Goal: Task Accomplishment & Management: Manage account settings

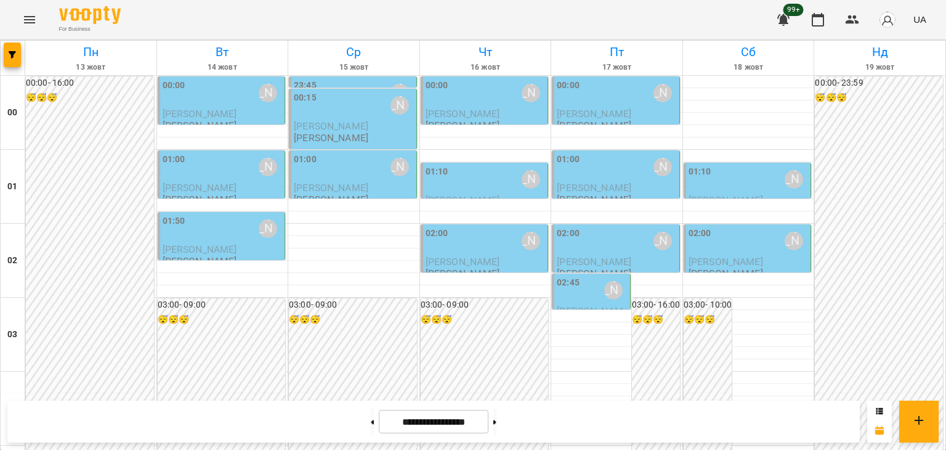
scroll to position [1148, 0]
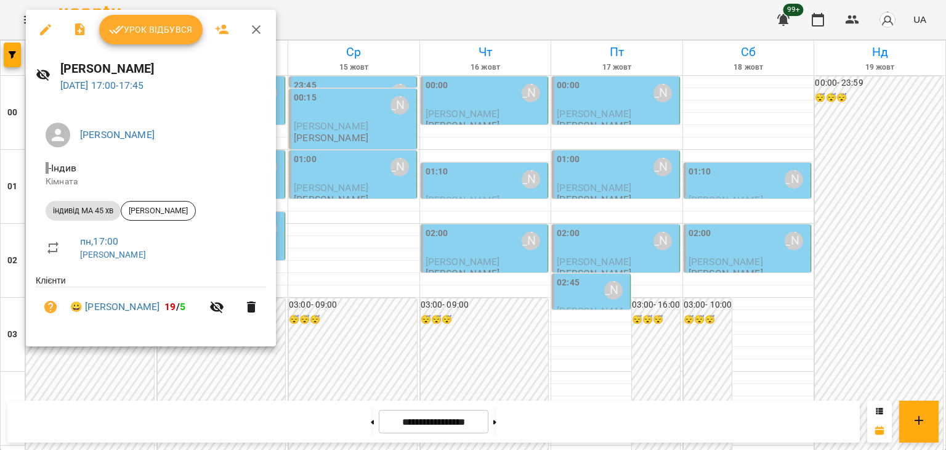
click at [254, 28] on icon "button" at bounding box center [256, 29] width 9 height 9
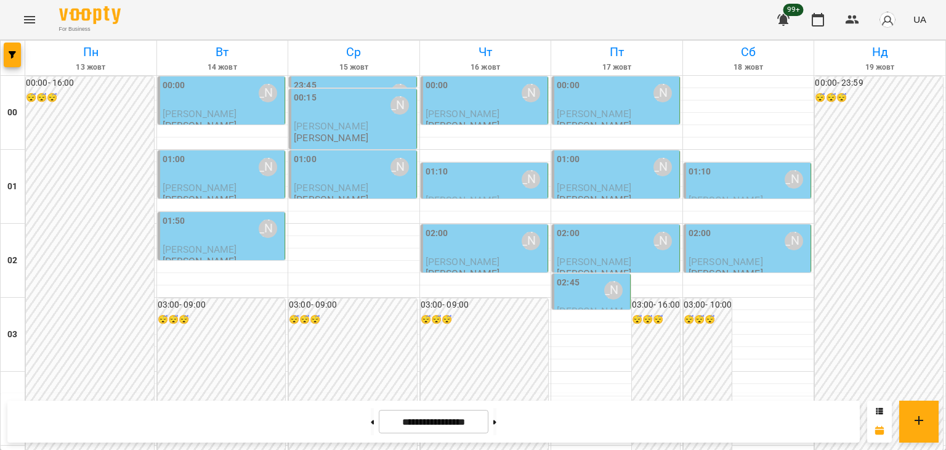
click at [32, 14] on icon "Menu" at bounding box center [29, 19] width 15 height 15
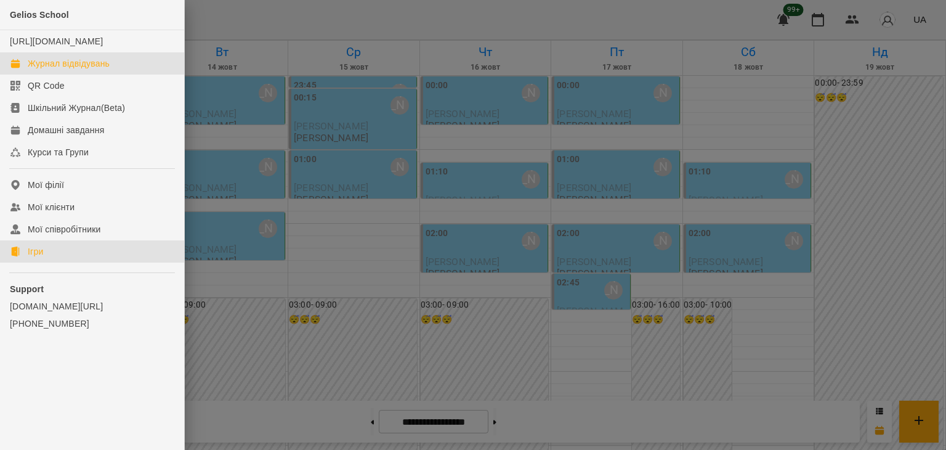
drag, startPoint x: 33, startPoint y: 267, endPoint x: 219, endPoint y: 252, distance: 186.7
click at [33, 258] on div "Ігри" at bounding box center [35, 251] width 15 height 12
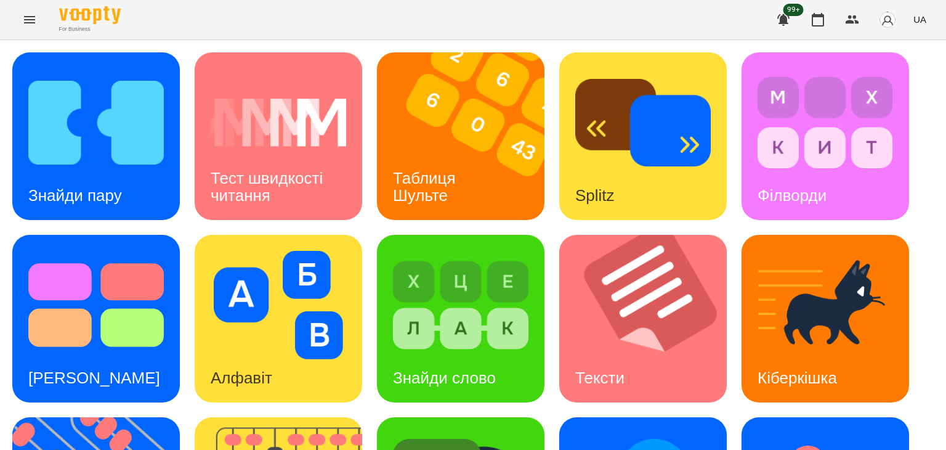
scroll to position [330, 0]
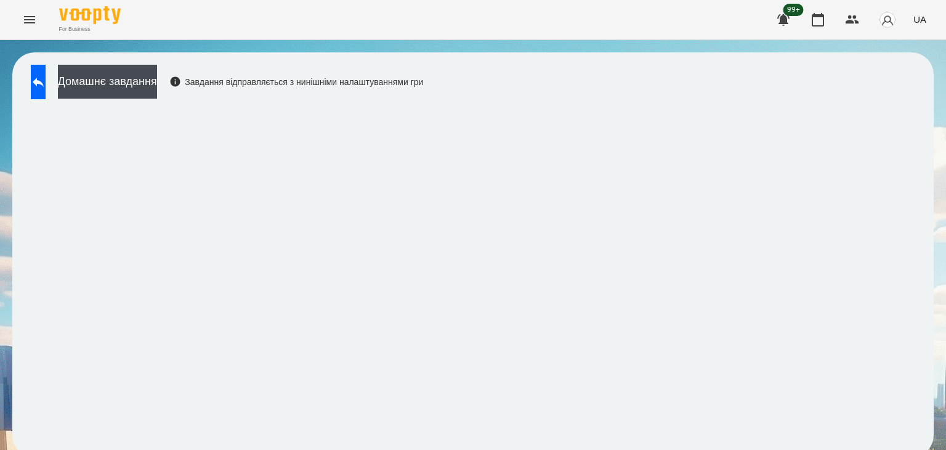
scroll to position [7, 0]
click at [46, 75] on button at bounding box center [38, 82] width 15 height 35
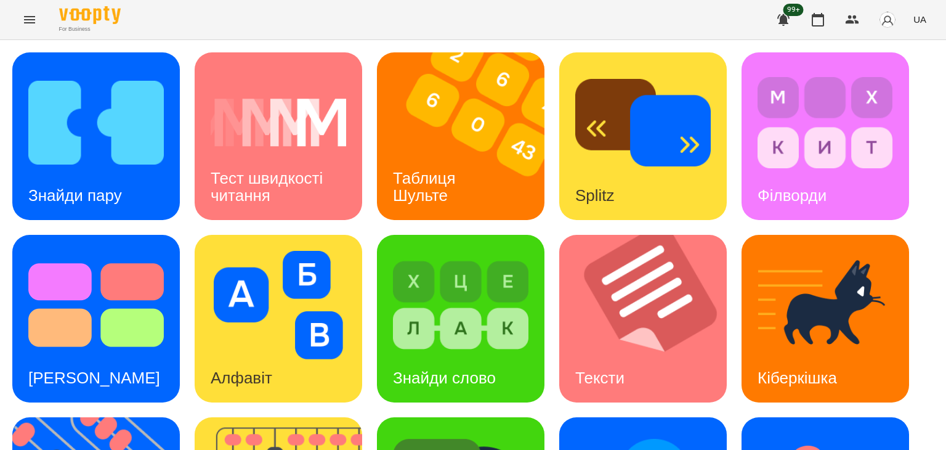
scroll to position [330, 0]
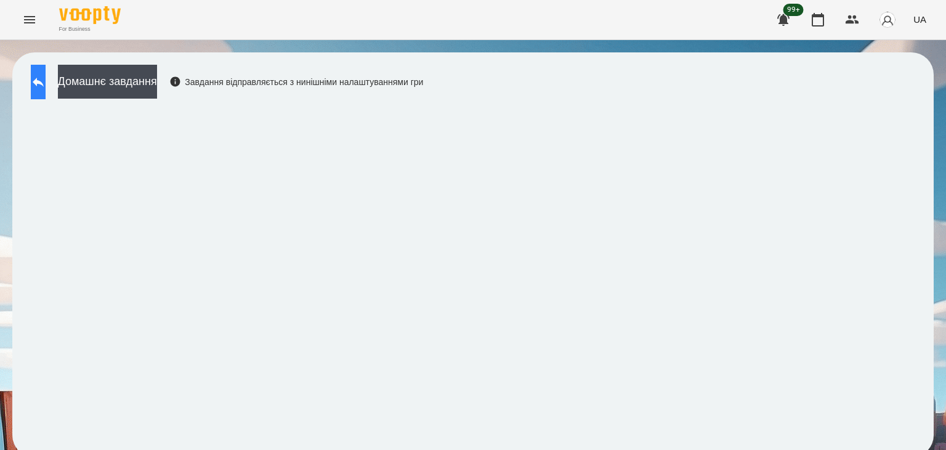
click at [46, 81] on icon at bounding box center [38, 82] width 15 height 15
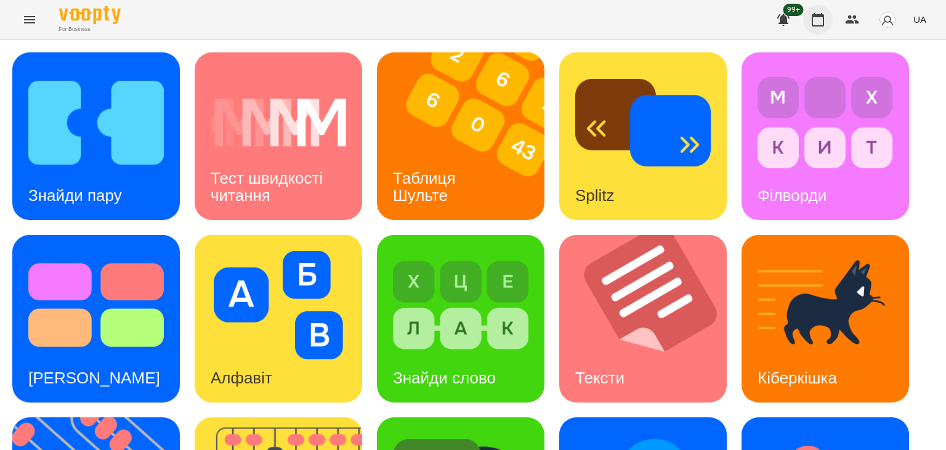
click at [815, 21] on icon "button" at bounding box center [818, 19] width 15 height 15
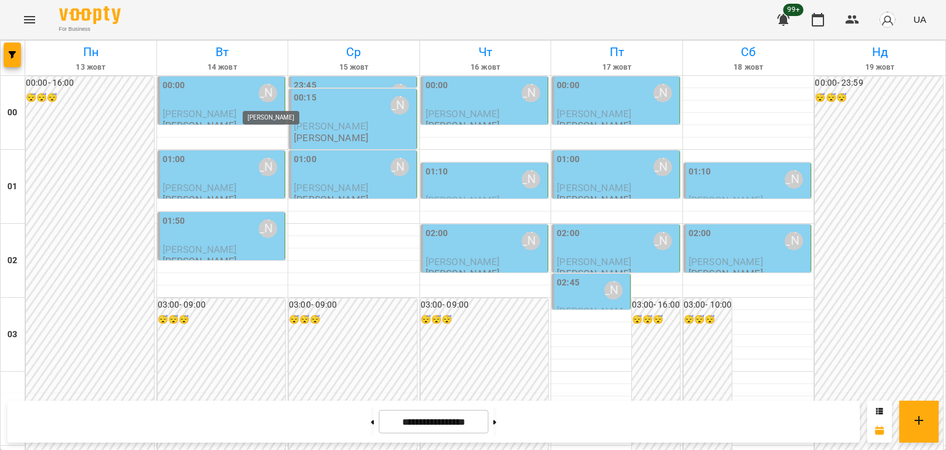
click at [259, 93] on div "[PERSON_NAME]" at bounding box center [268, 93] width 18 height 18
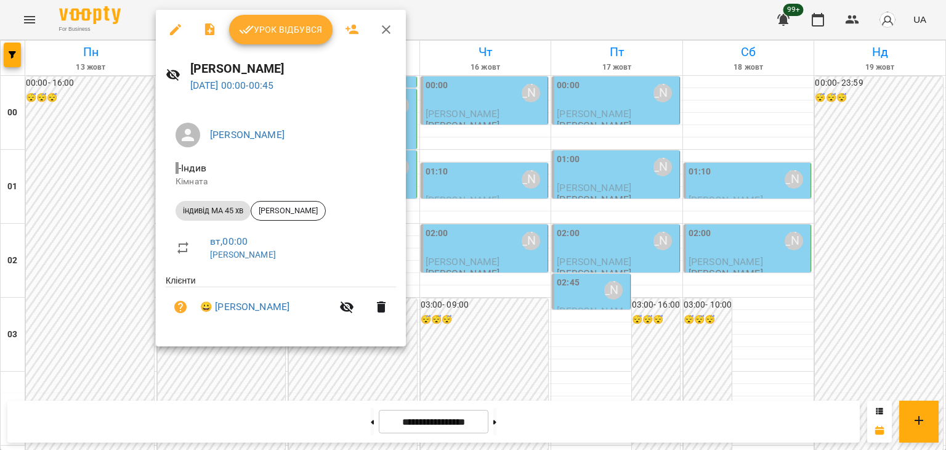
click at [176, 26] on icon "button" at bounding box center [175, 29] width 11 height 11
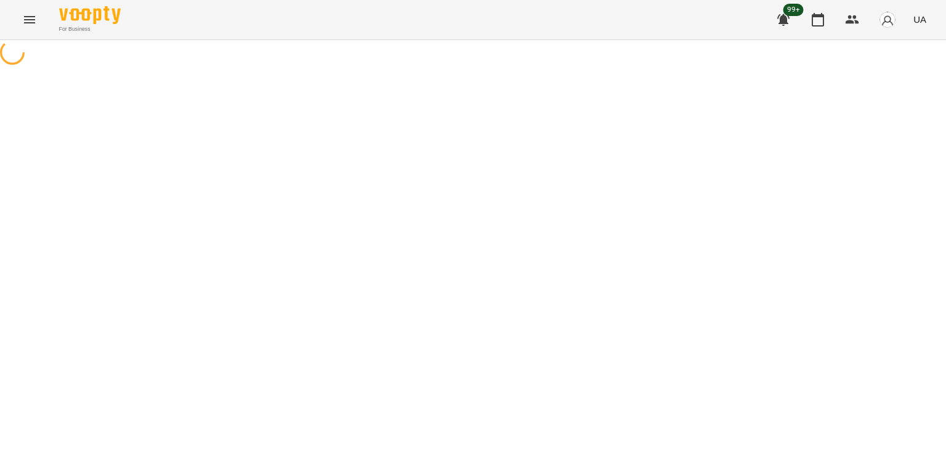
select select "**********"
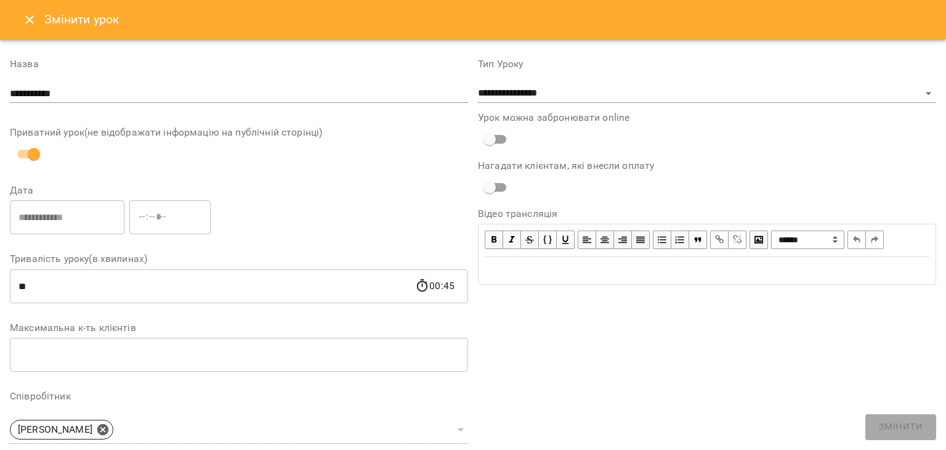
click at [32, 20] on icon "Close" at bounding box center [29, 19] width 15 height 15
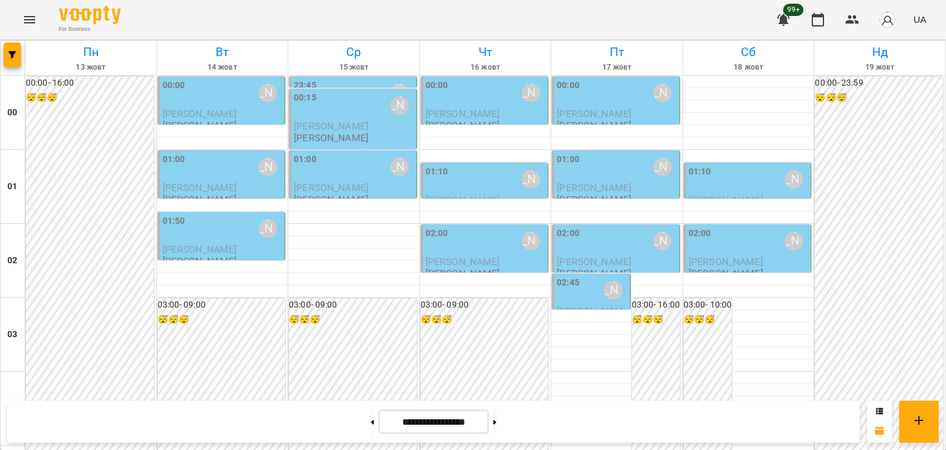
click at [26, 22] on icon "Menu" at bounding box center [29, 19] width 15 height 15
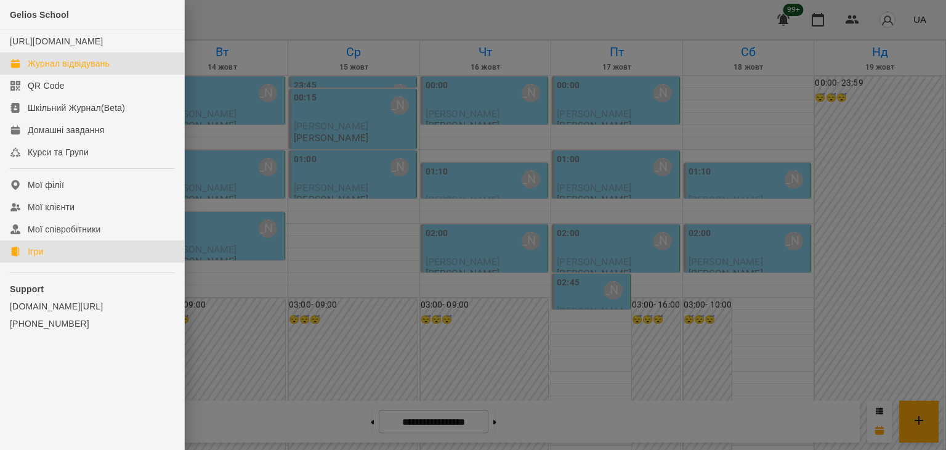
click at [33, 258] on div "Ігри" at bounding box center [35, 251] width 15 height 12
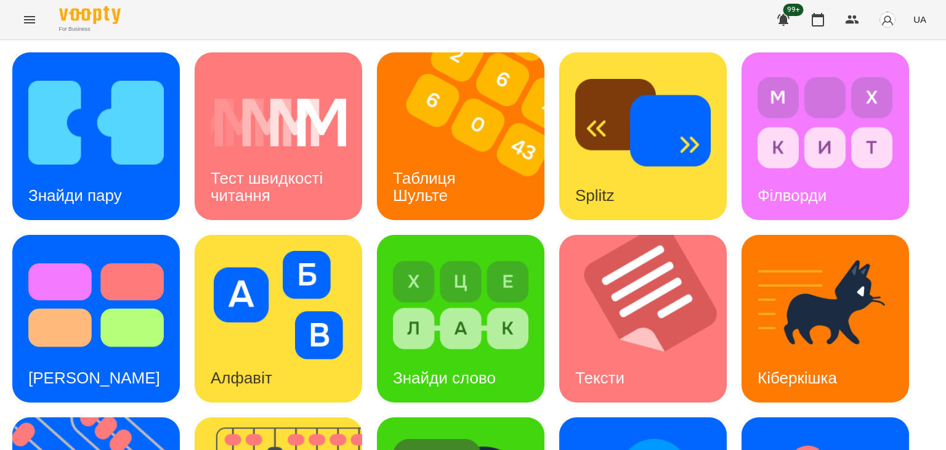
scroll to position [330, 0]
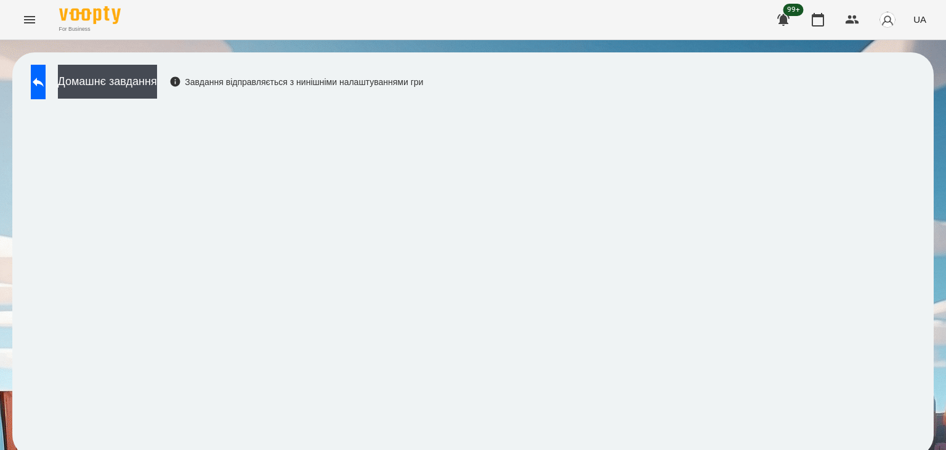
scroll to position [7, 0]
click at [41, 72] on button at bounding box center [38, 82] width 15 height 35
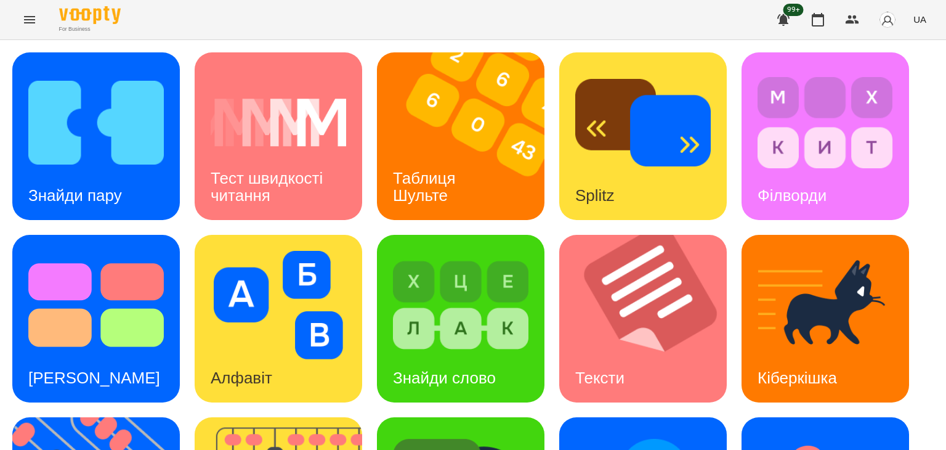
scroll to position [330, 0]
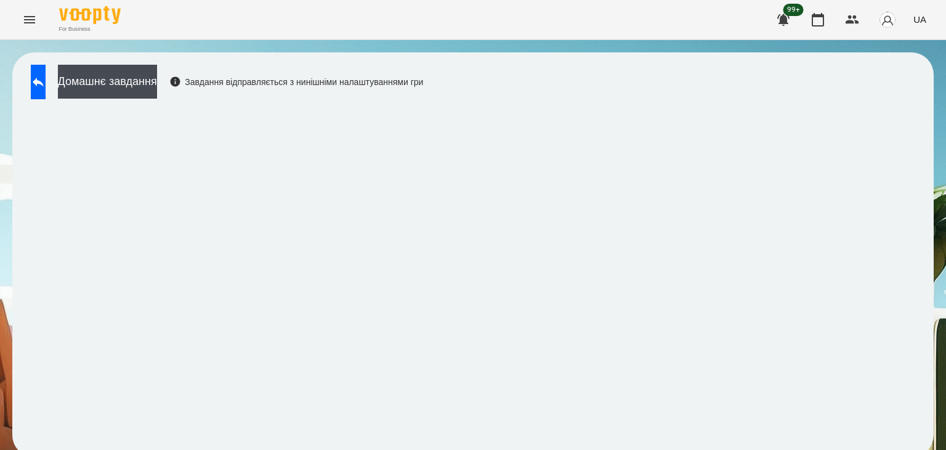
scroll to position [7, 0]
click at [41, 72] on button at bounding box center [38, 82] width 15 height 35
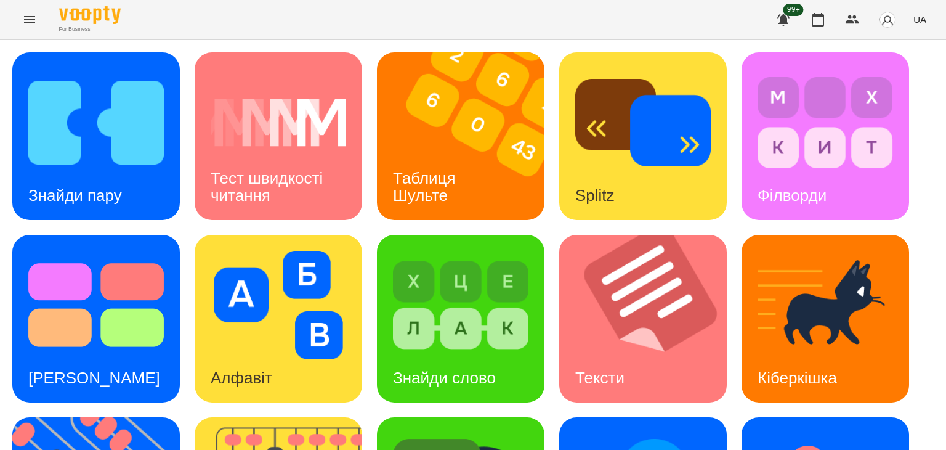
scroll to position [330, 0]
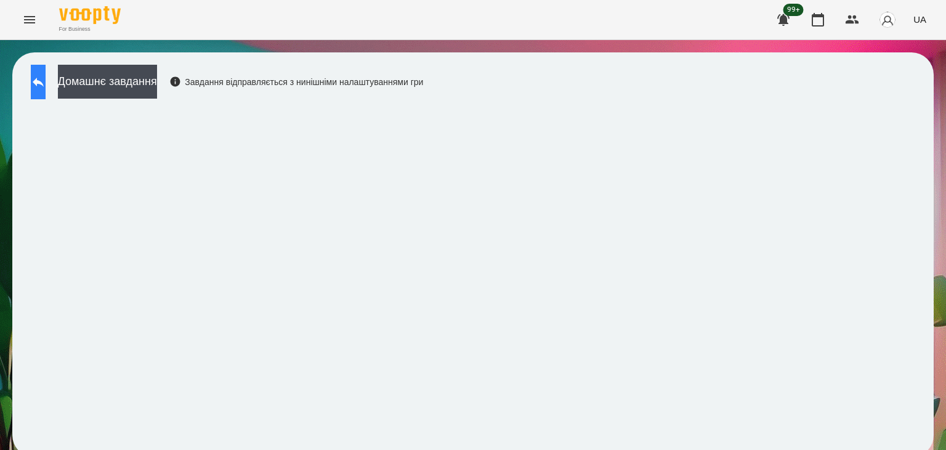
click at [44, 84] on icon at bounding box center [38, 82] width 11 height 9
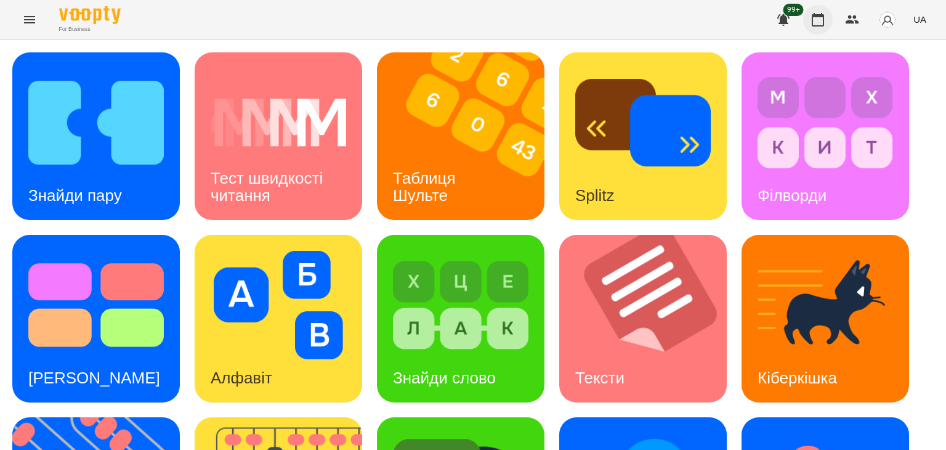
click at [821, 24] on icon "button" at bounding box center [818, 19] width 15 height 15
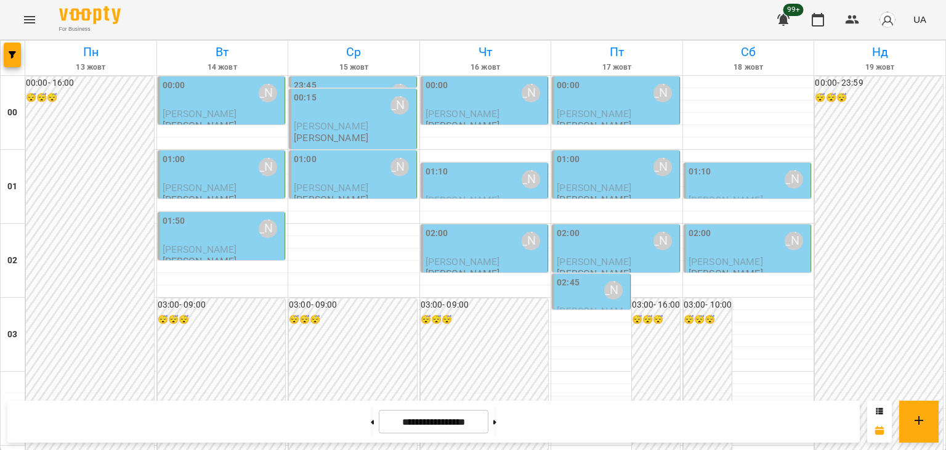
scroll to position [1109, 0]
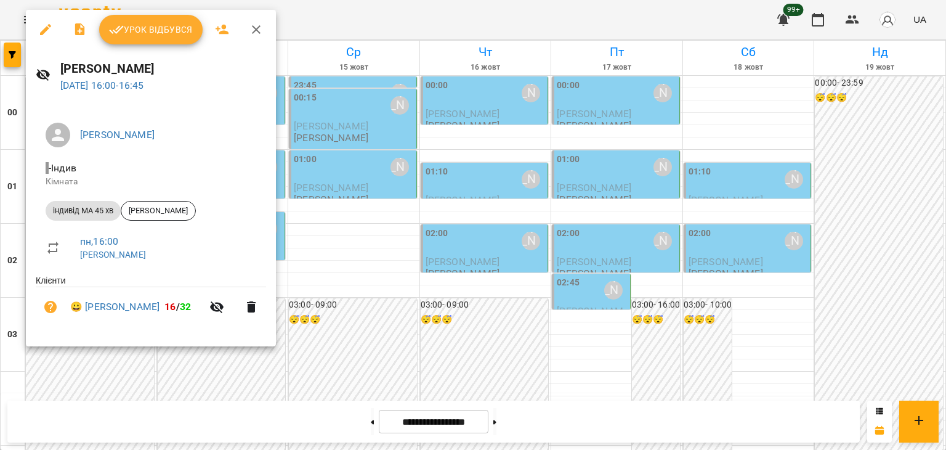
click at [158, 26] on span "Урок відбувся" at bounding box center [151, 29] width 84 height 15
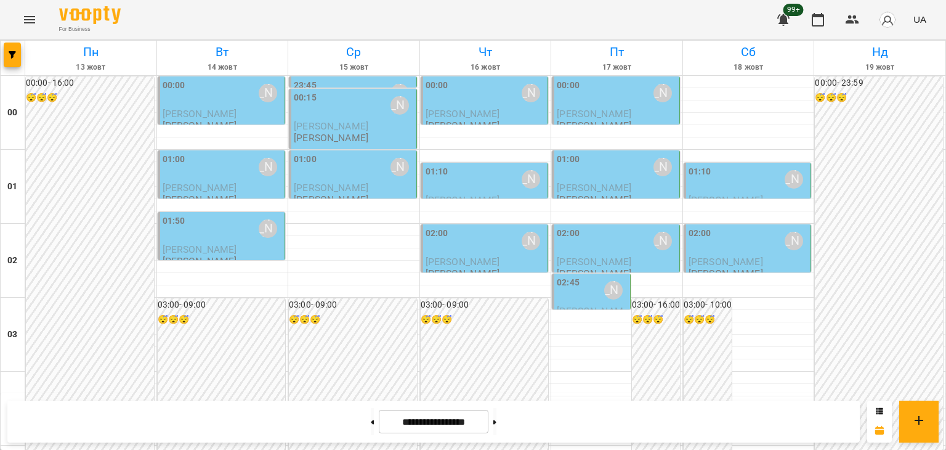
scroll to position [1109, 0]
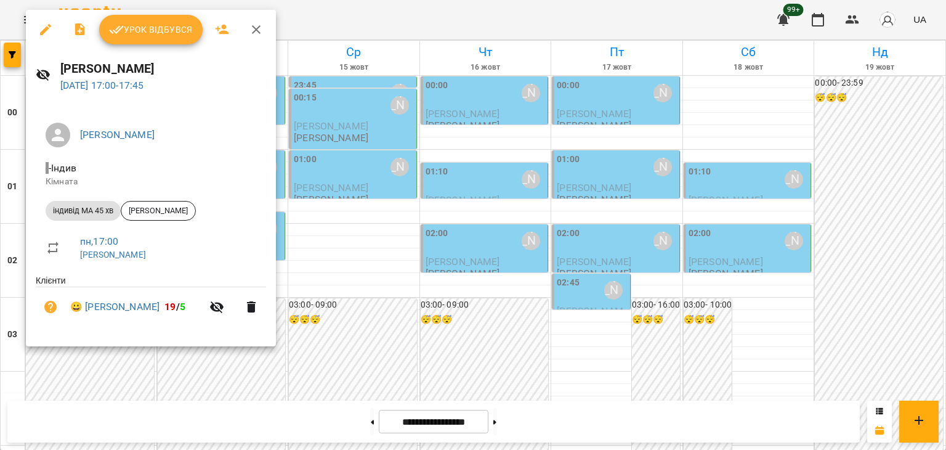
click at [166, 31] on span "Урок відбувся" at bounding box center [151, 29] width 84 height 15
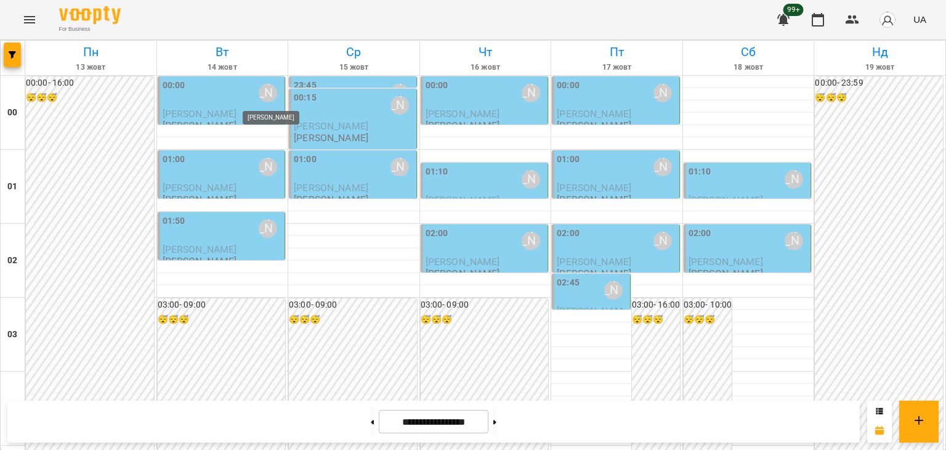
click at [261, 94] on div "[PERSON_NAME]" at bounding box center [268, 93] width 18 height 18
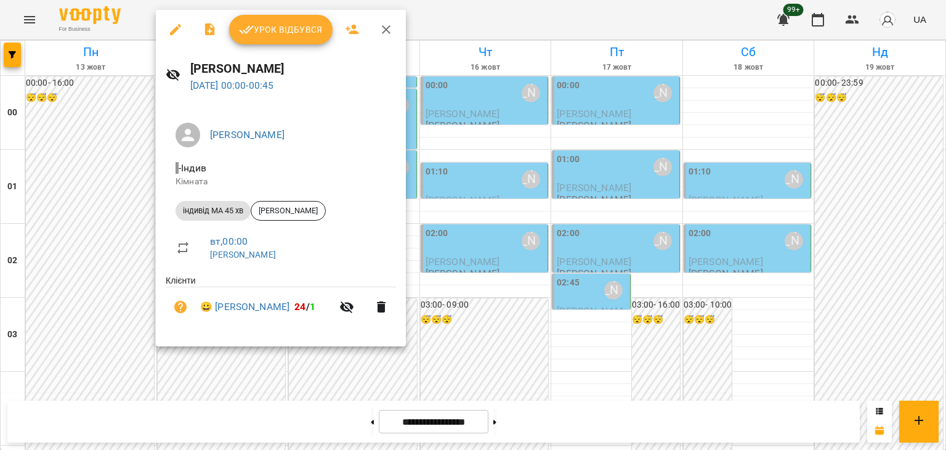
drag, startPoint x: 387, startPoint y: 28, endPoint x: 525, endPoint y: 172, distance: 199.1
click at [387, 28] on icon "button" at bounding box center [386, 29] width 15 height 15
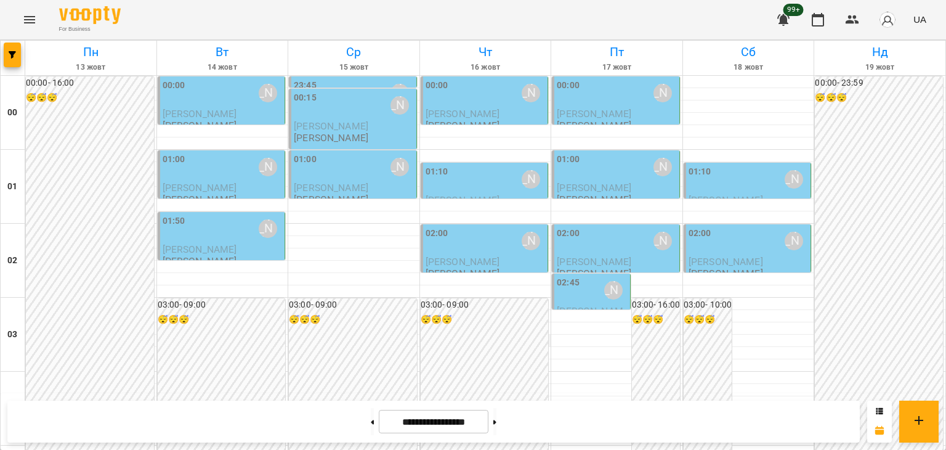
drag, startPoint x: 357, startPoint y: 425, endPoint x: 447, endPoint y: 341, distance: 122.9
click at [371, 425] on button at bounding box center [372, 421] width 3 height 27
type input "**********"
